Goal: Information Seeking & Learning: Learn about a topic

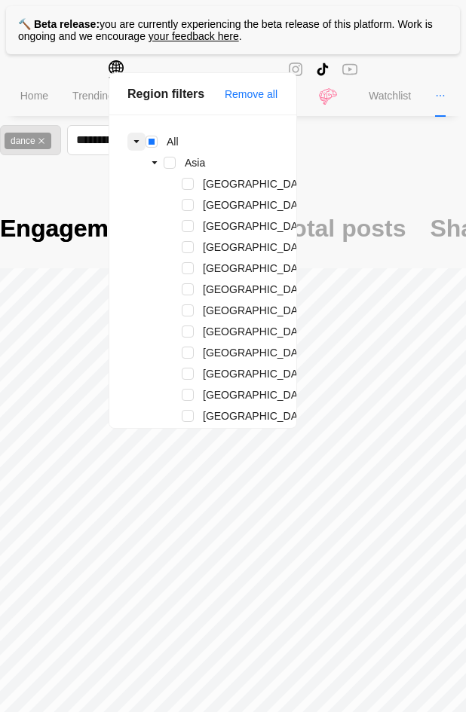
click at [135, 141] on icon "caret-down" at bounding box center [136, 141] width 5 height 3
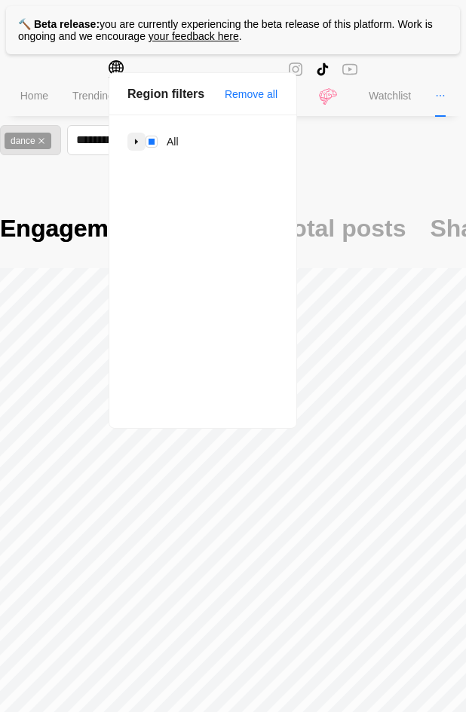
click at [135, 141] on icon "caret-down" at bounding box center [136, 141] width 3 height 5
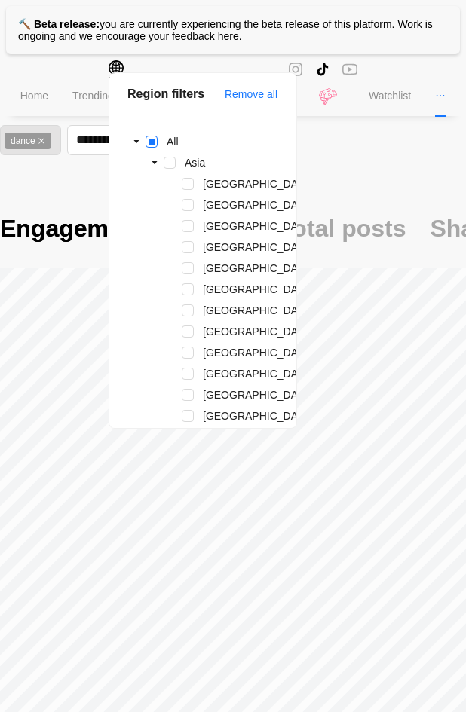
click at [152, 142] on span at bounding box center [151, 142] width 12 height 12
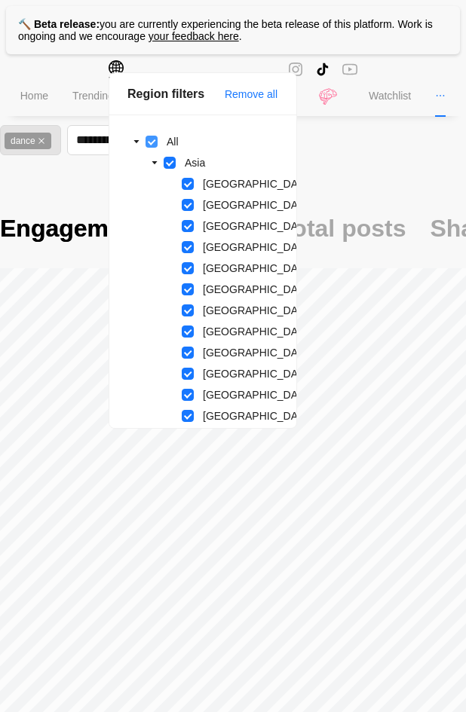
click at [152, 142] on span at bounding box center [151, 142] width 12 height 12
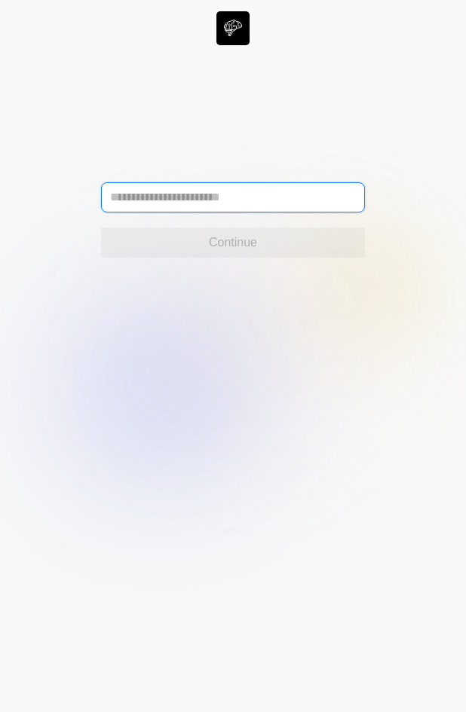
click at [272, 207] on input "text" at bounding box center [233, 197] width 264 height 30
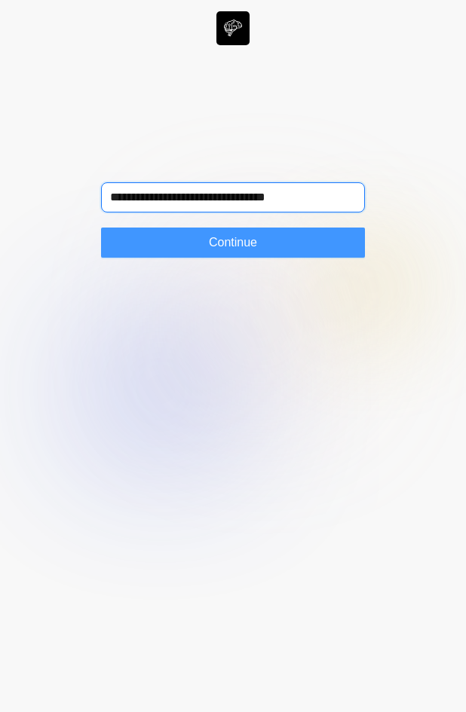
type input "**********"
click at [258, 240] on button "Continue" at bounding box center [233, 243] width 264 height 30
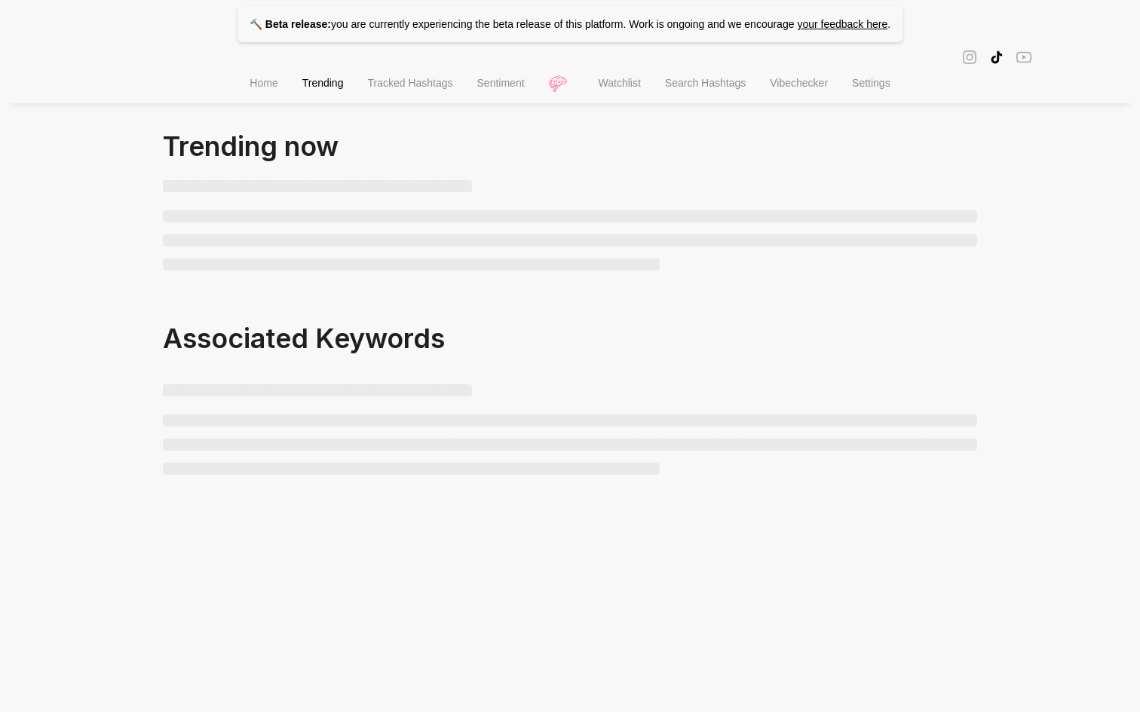
click at [687, 85] on span "Search Hashtags" at bounding box center [705, 83] width 81 height 12
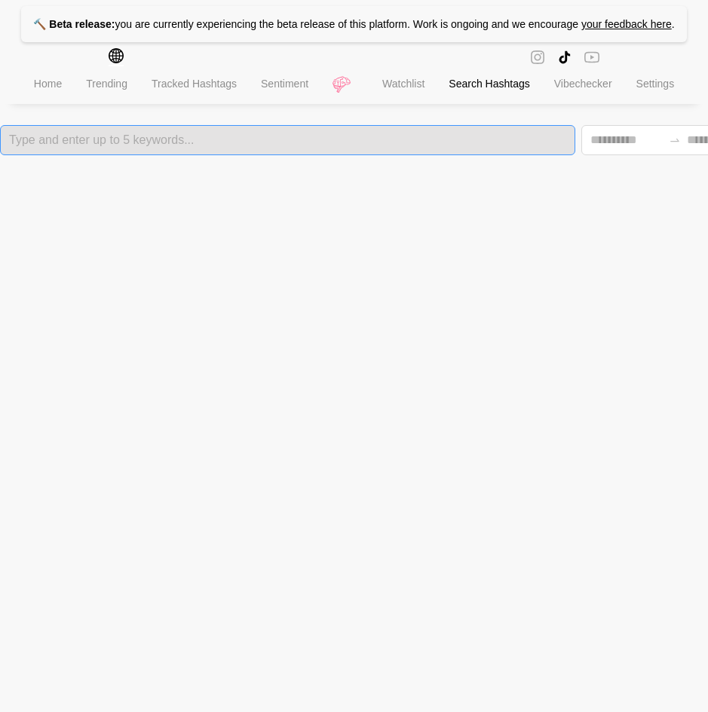
click at [411, 139] on div at bounding box center [288, 140] width 566 height 11
type input "*****"
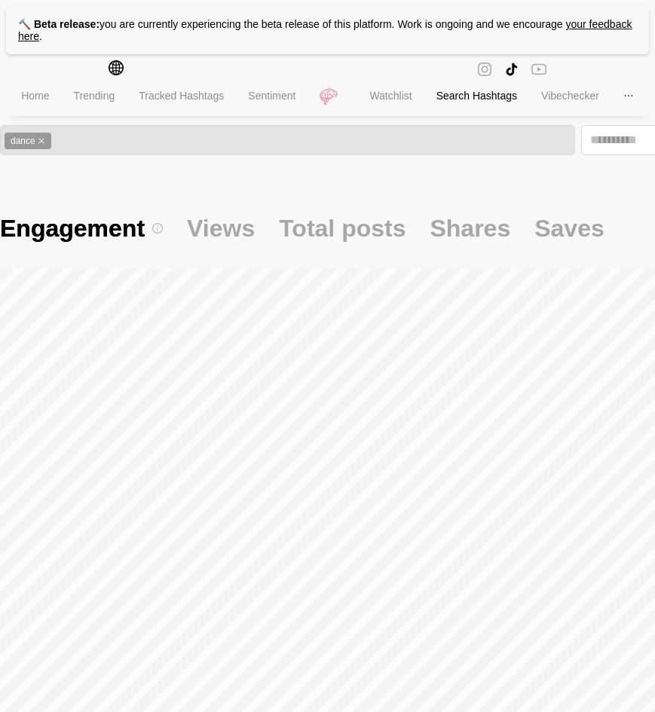
click at [118, 67] on icon "global" at bounding box center [116, 67] width 15 height 15
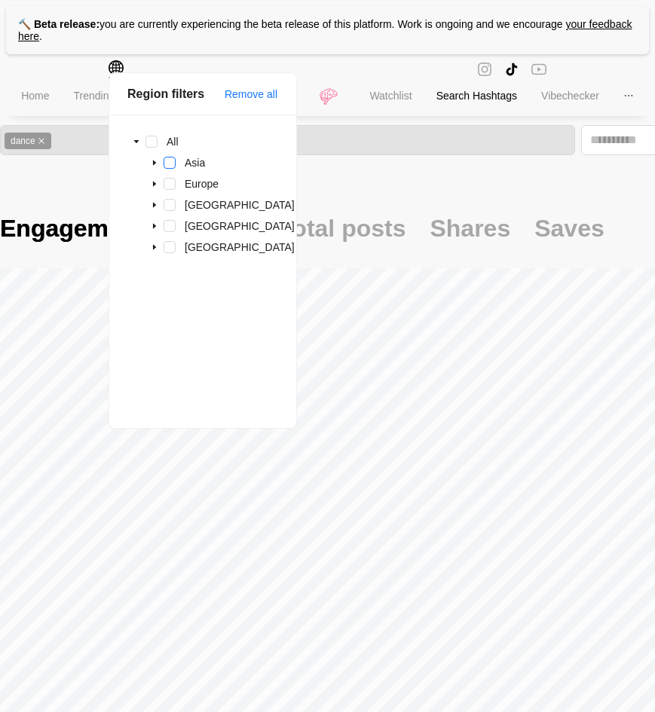
click at [167, 161] on span at bounding box center [170, 163] width 12 height 12
